Goal: Find specific page/section: Find specific page/section

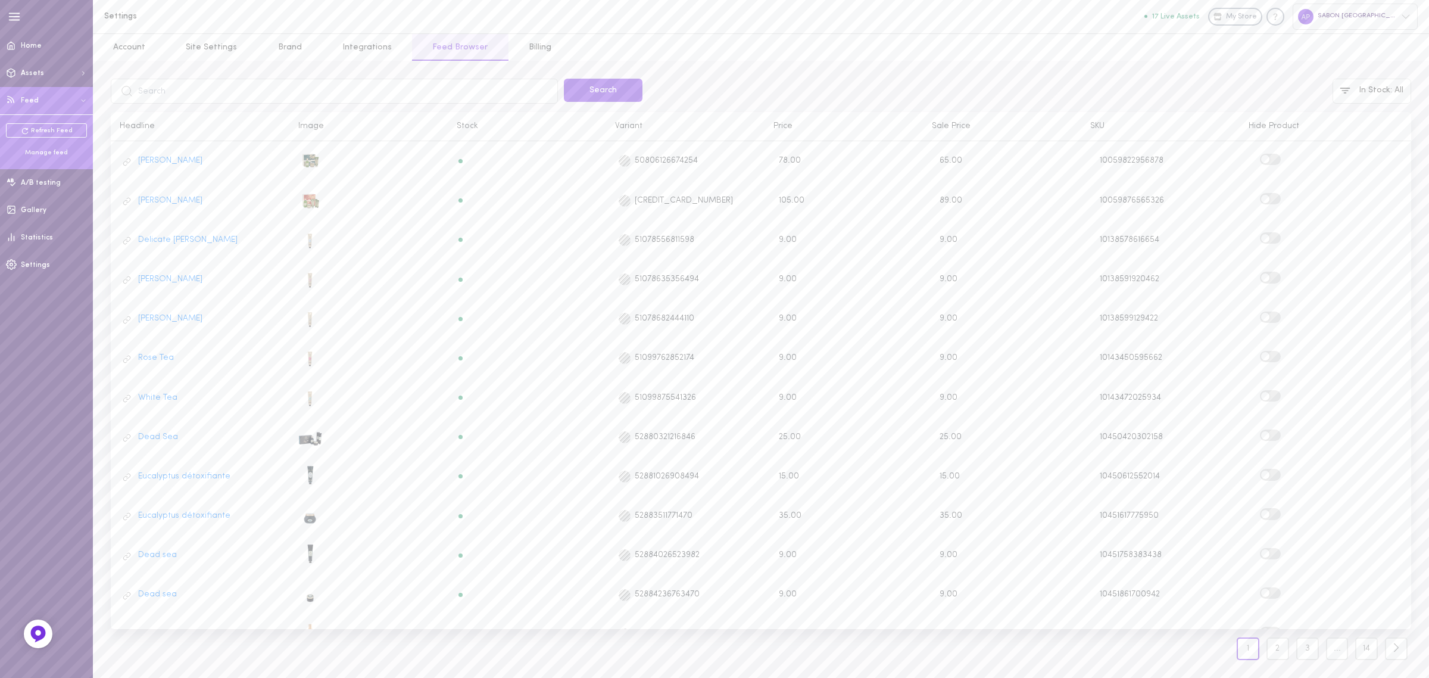
click at [247, 96] on input "text" at bounding box center [334, 91] width 447 height 25
type input "shampoing"
click button "Search" at bounding box center [603, 90] width 79 height 23
click at [1260, 157] on div at bounding box center [1331, 161] width 142 height 15
click at [1275, 161] on label at bounding box center [1270, 159] width 21 height 11
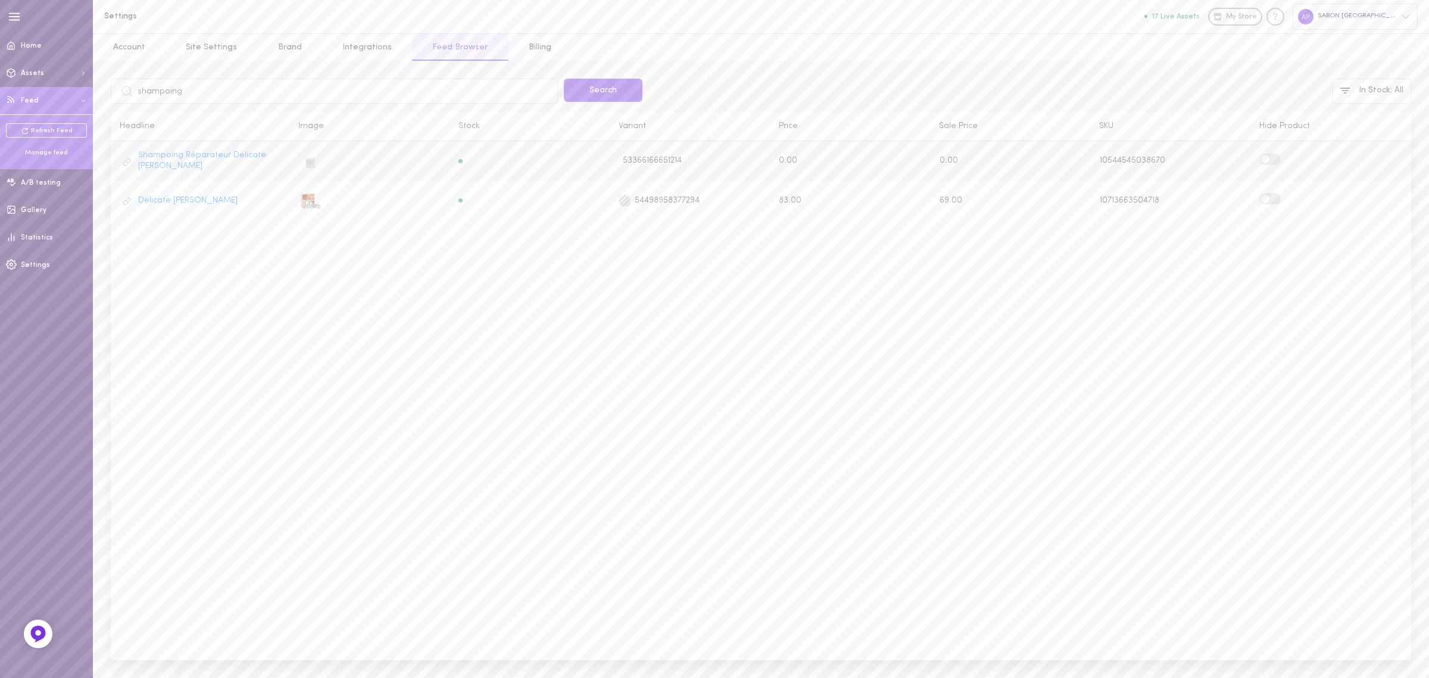
click at [0, 0] on input "checkbox" at bounding box center [0, 0] width 0 height 0
click at [352, 101] on input "shampoing" at bounding box center [334, 91] width 447 height 25
click at [564, 79] on button "Search" at bounding box center [603, 90] width 79 height 23
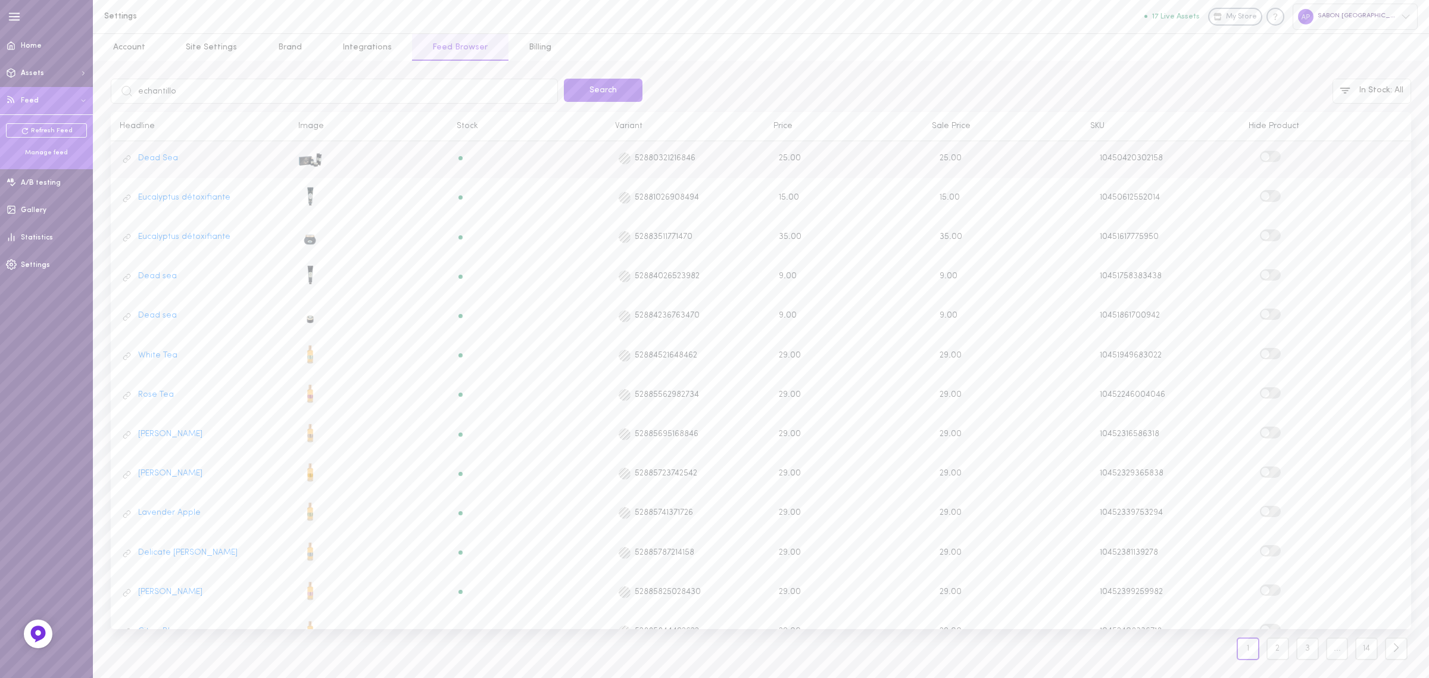
type input "echantillon"
click button "Search" at bounding box center [603, 90] width 79 height 23
click at [304, 98] on input "echantillon" at bounding box center [334, 91] width 447 height 25
click button "Search" at bounding box center [603, 90] width 79 height 23
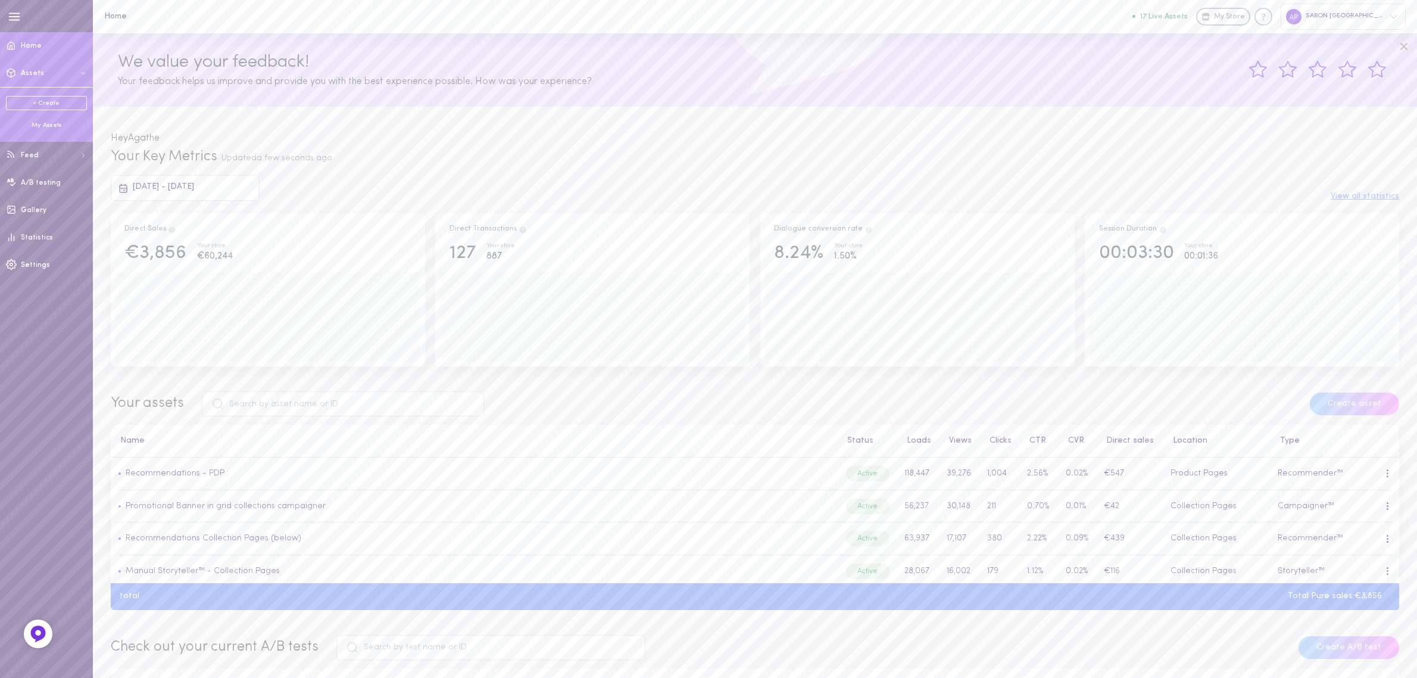
click at [45, 124] on div "My Assets" at bounding box center [46, 125] width 81 height 9
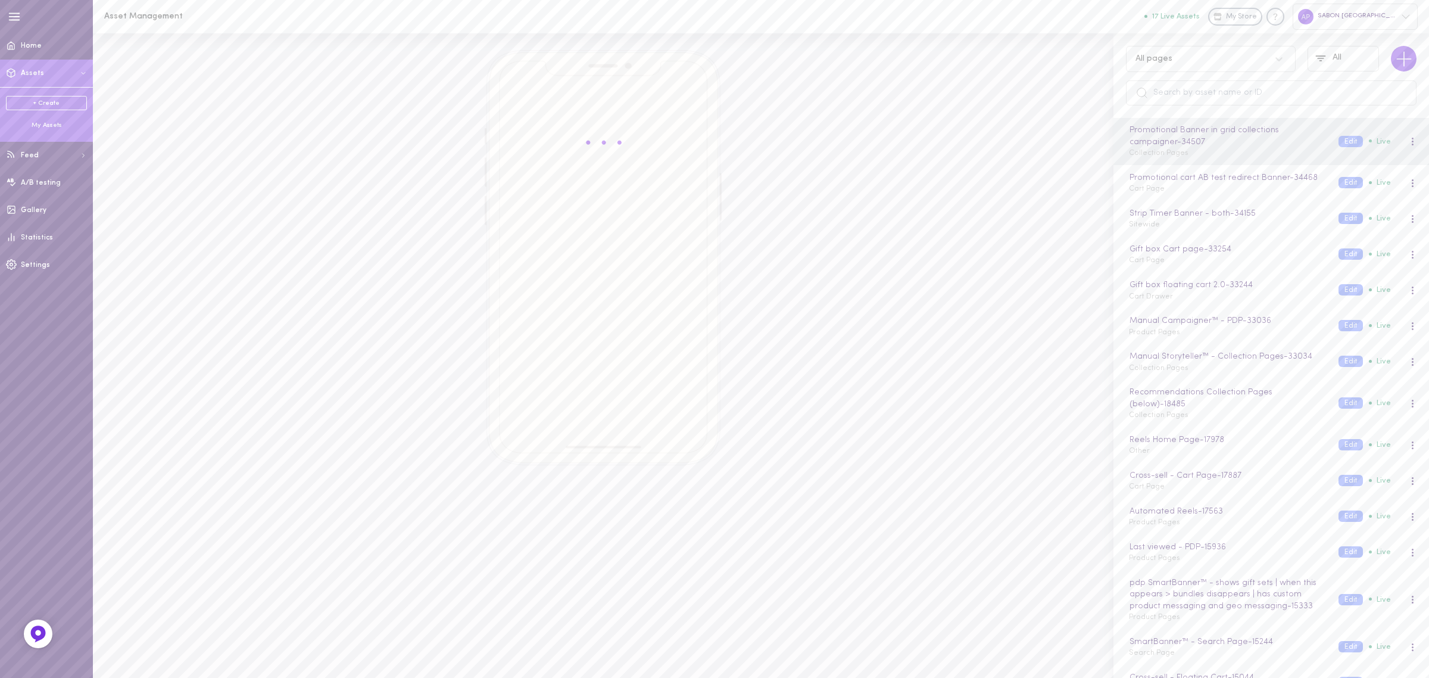
click at [1203, 69] on div "All pages" at bounding box center [1211, 59] width 170 height 26
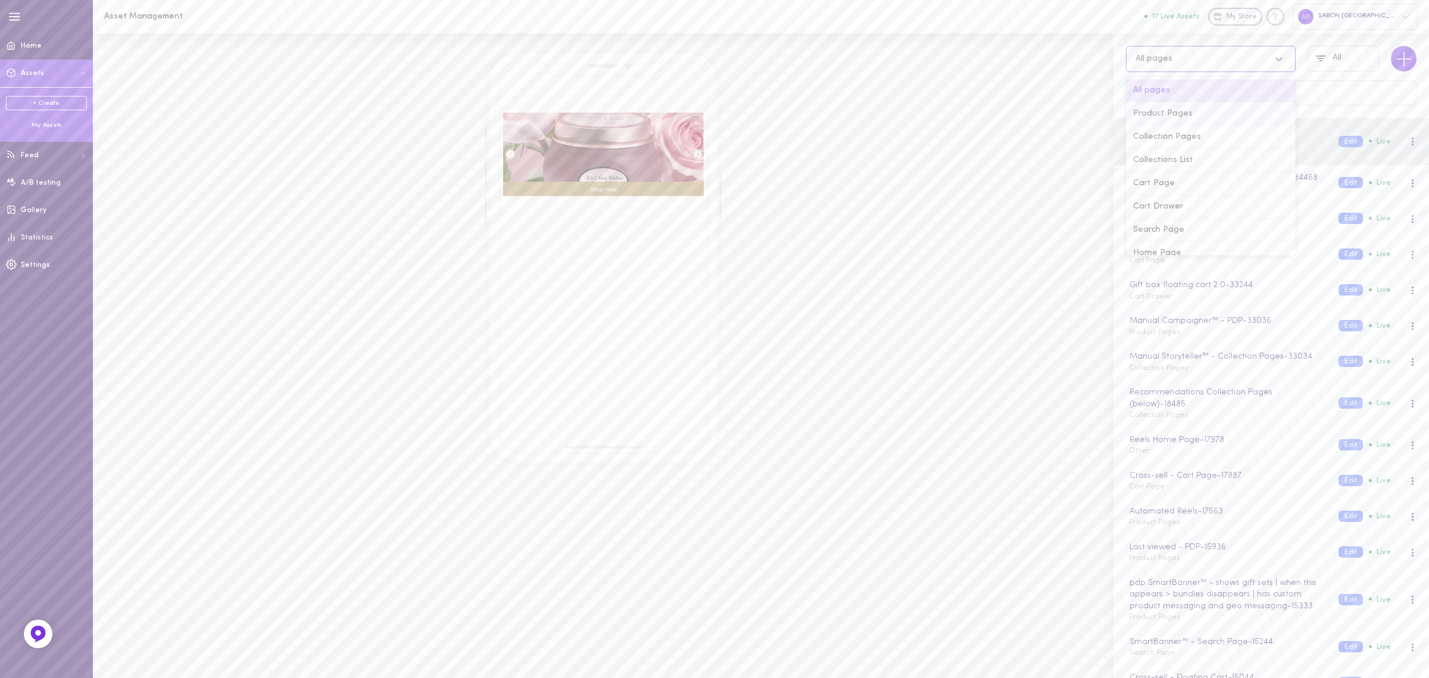
click at [1194, 108] on div "Product Pages" at bounding box center [1211, 113] width 170 height 23
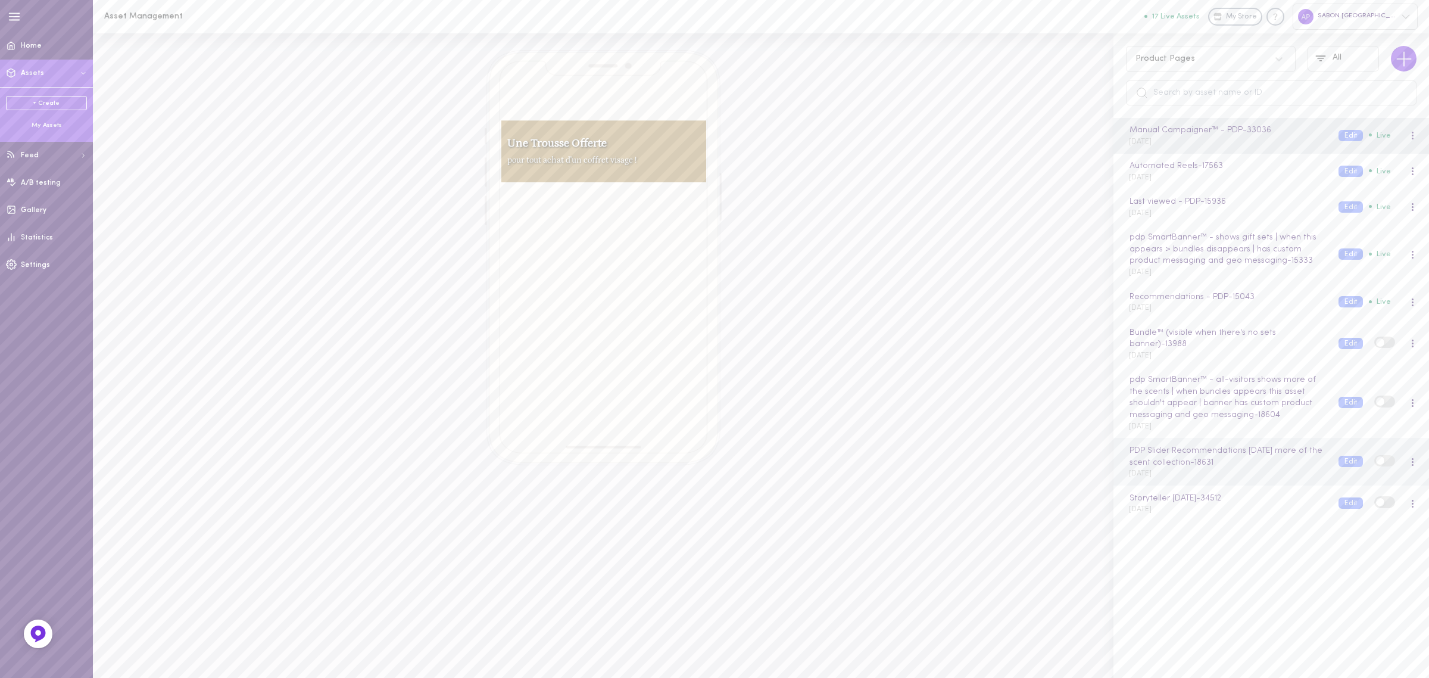
click at [1288, 475] on div "PDP Slider Recommendations 27.08.2025 more of the scent collection - 18631 27.0…" at bounding box center [1225, 461] width 210 height 35
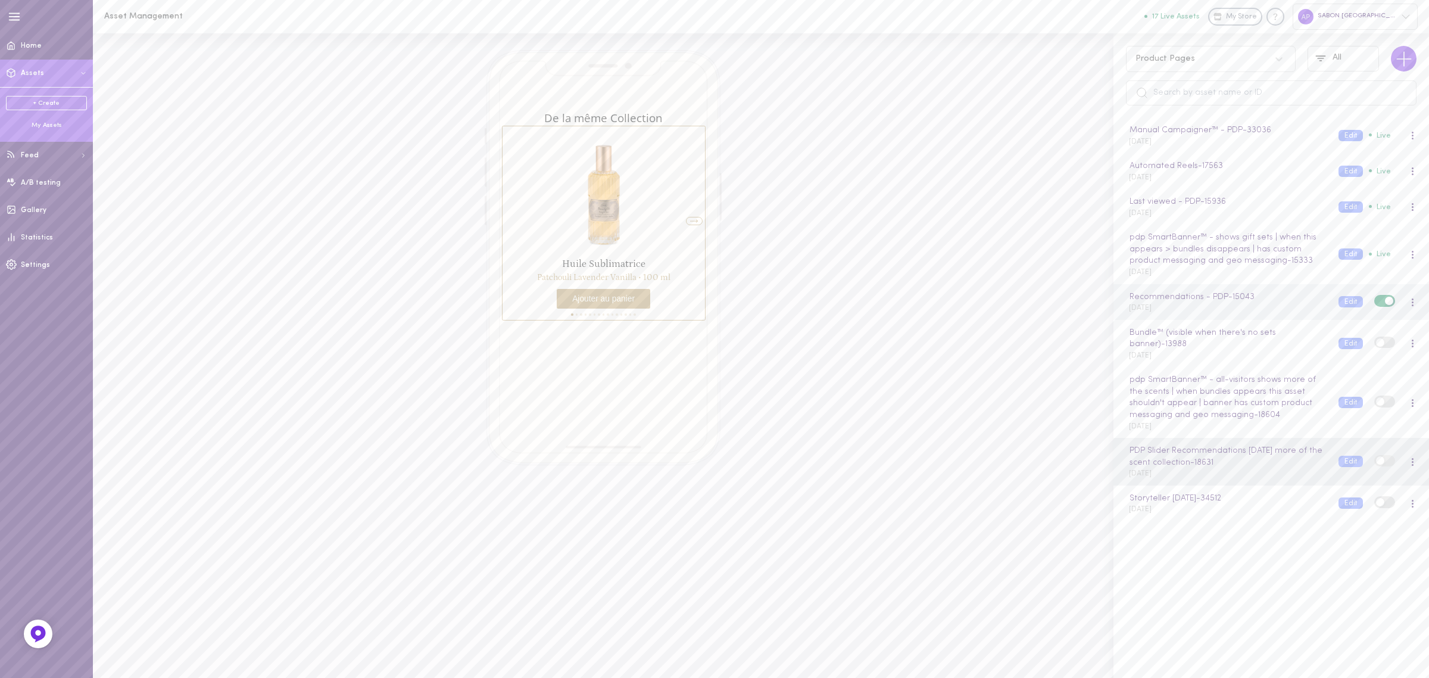
click at [1287, 317] on div "Recommendations - PDP - 15043 24.07.2023 Edit Live" at bounding box center [1271, 302] width 316 height 36
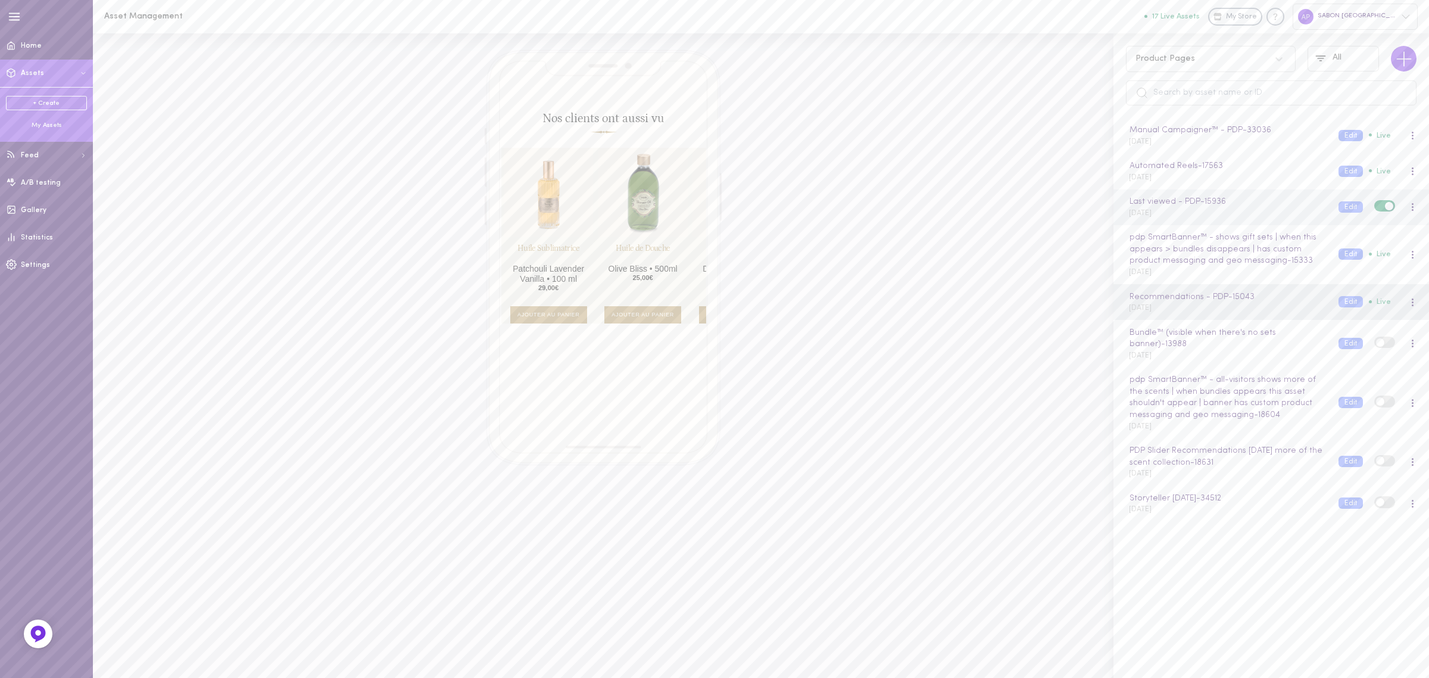
click at [1374, 204] on label at bounding box center [1384, 205] width 21 height 11
click at [0, 0] on input "checkbox" at bounding box center [0, 0] width 0 height 0
